Goal: Transaction & Acquisition: Purchase product/service

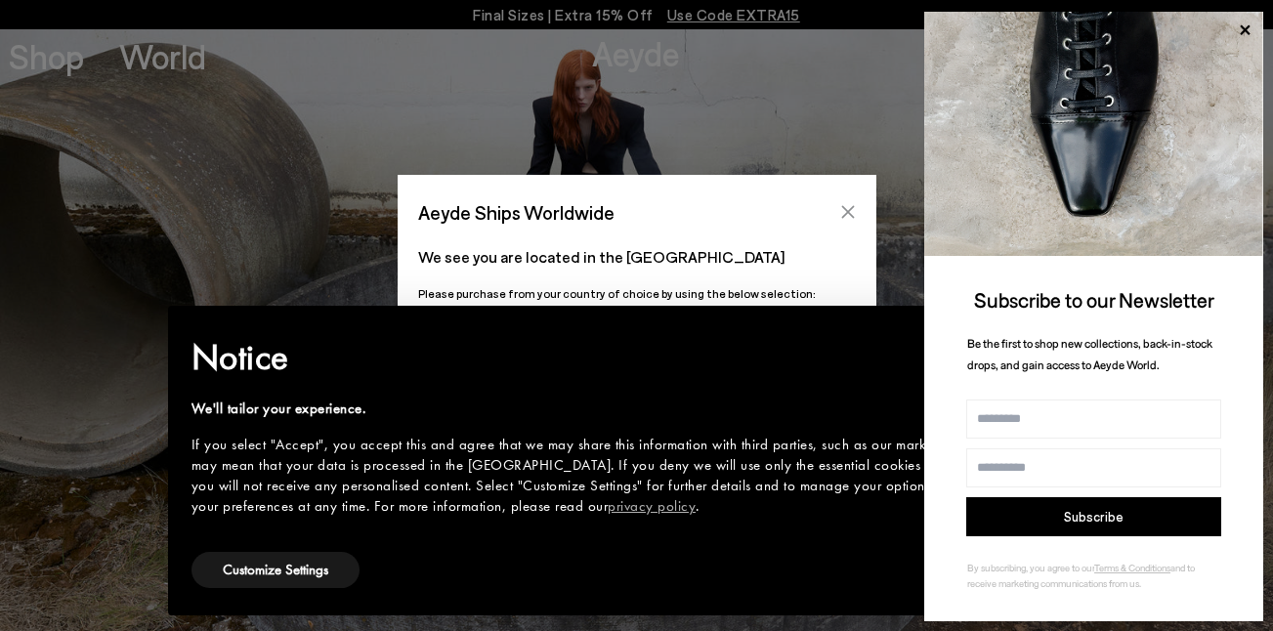
click at [859, 203] on button "Close" at bounding box center [847, 211] width 29 height 29
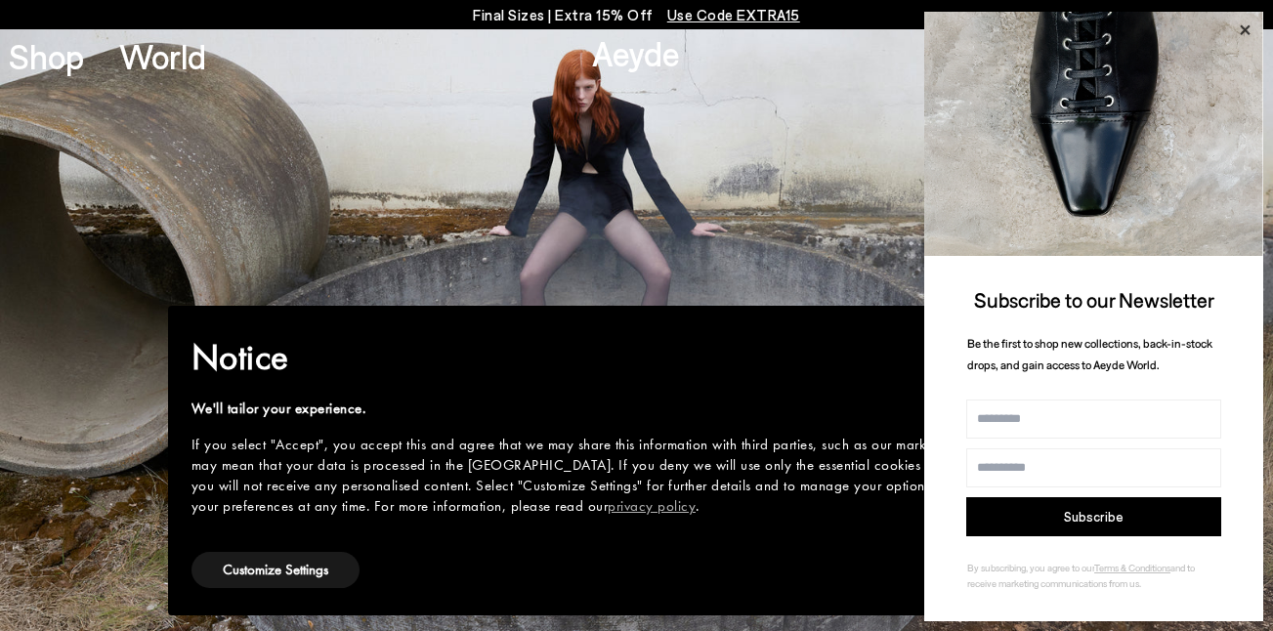
click at [1254, 30] on icon at bounding box center [1244, 30] width 25 height 25
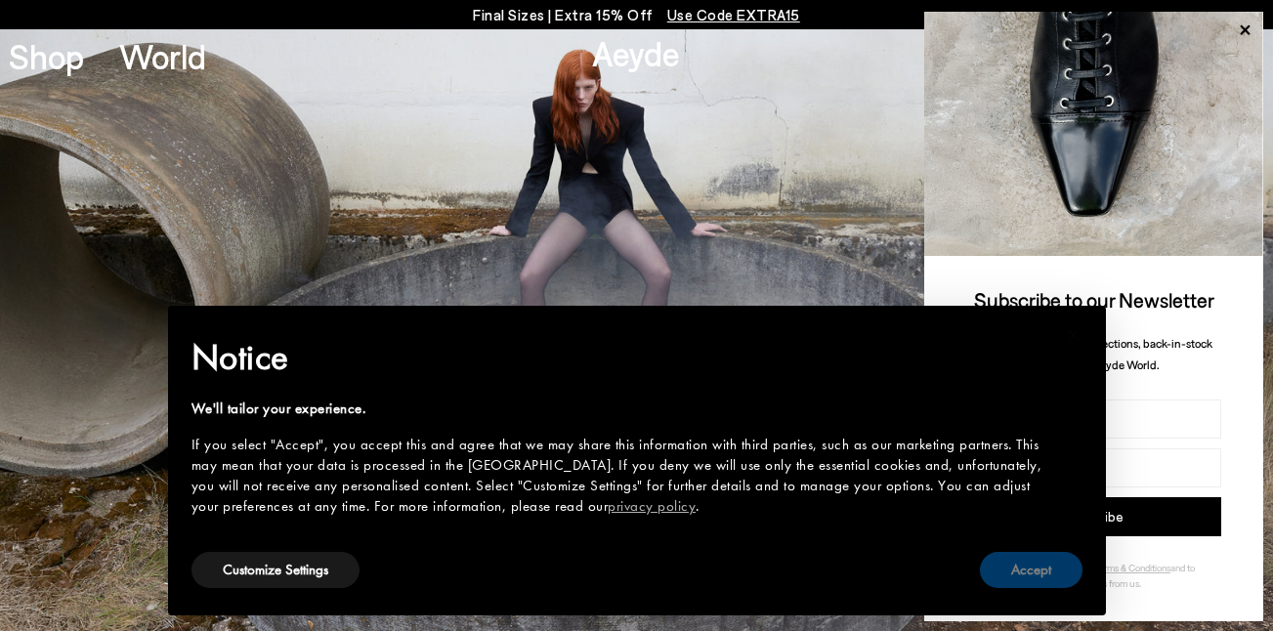
click at [1038, 573] on button "Accept" at bounding box center [1031, 570] width 103 height 36
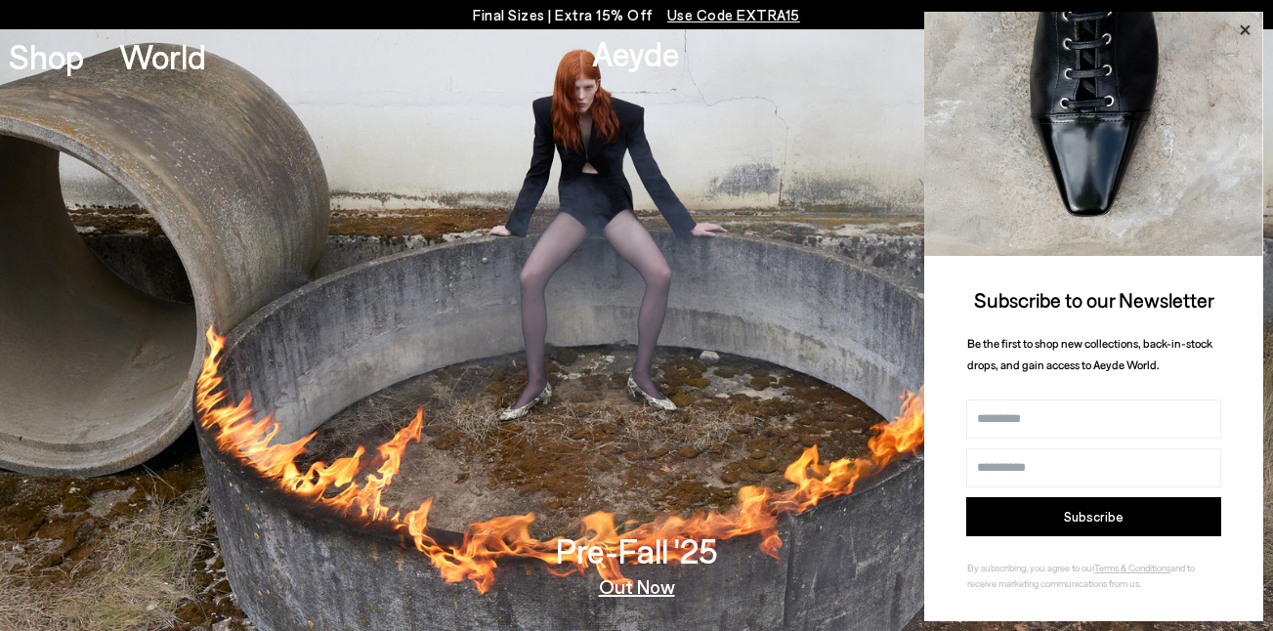
click at [1239, 22] on icon at bounding box center [1244, 30] width 25 height 25
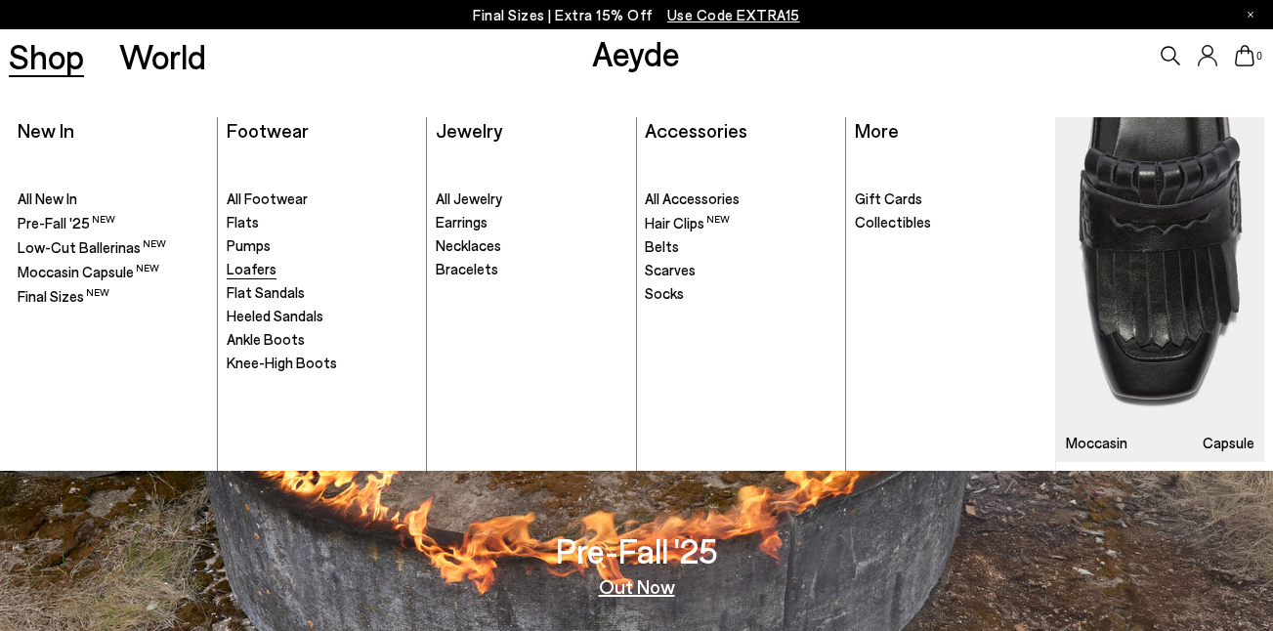
click at [255, 271] on span "Loafers" at bounding box center [252, 269] width 50 height 18
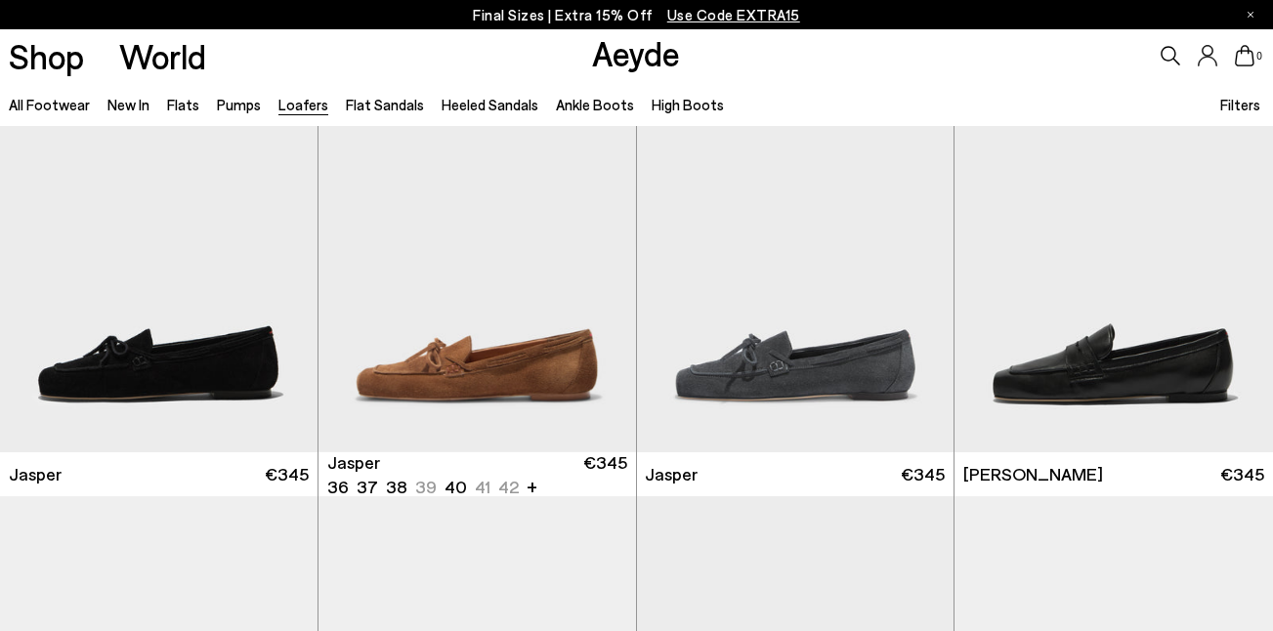
scroll to position [599, 0]
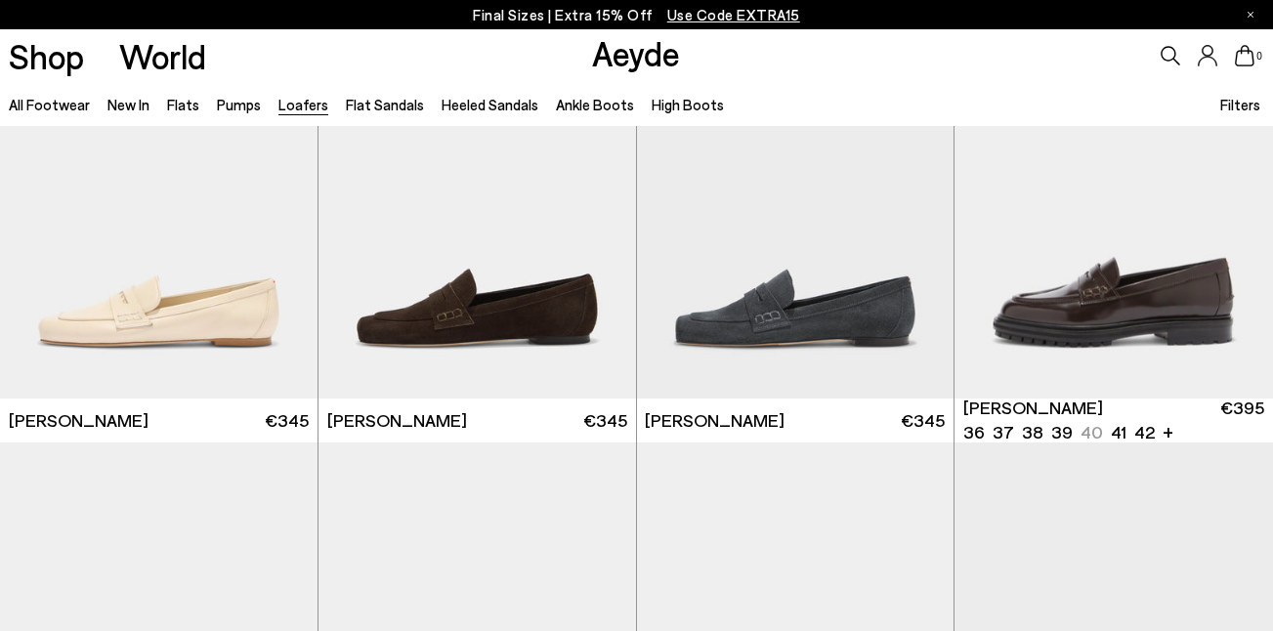
scroll to position [1062, 0]
